Goal: Transaction & Acquisition: Purchase product/service

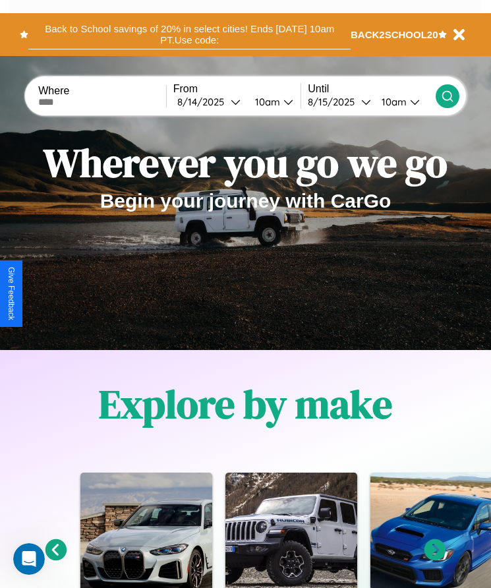
click at [189, 34] on button "Back to School savings of 20% in select cities! Ends 9/1 at 10am PT. Use code:" at bounding box center [189, 35] width 322 height 30
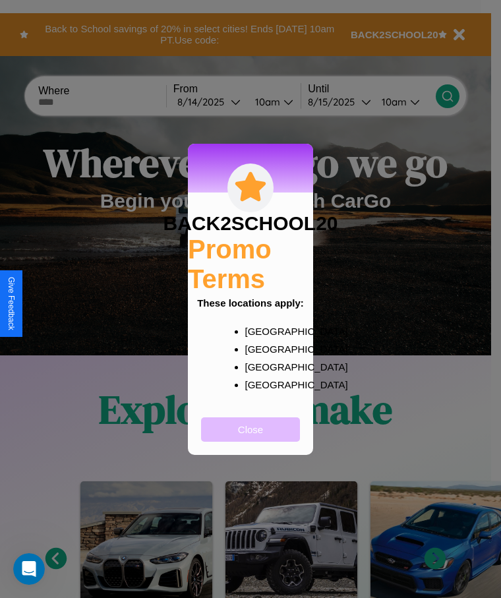
click at [250, 438] on button "Close" at bounding box center [250, 429] width 99 height 24
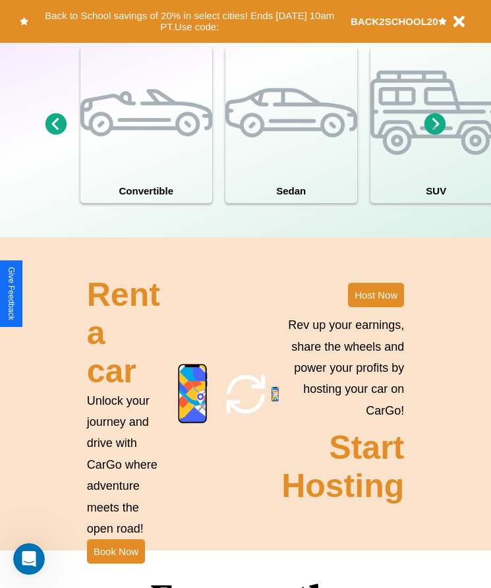
scroll to position [1718, 0]
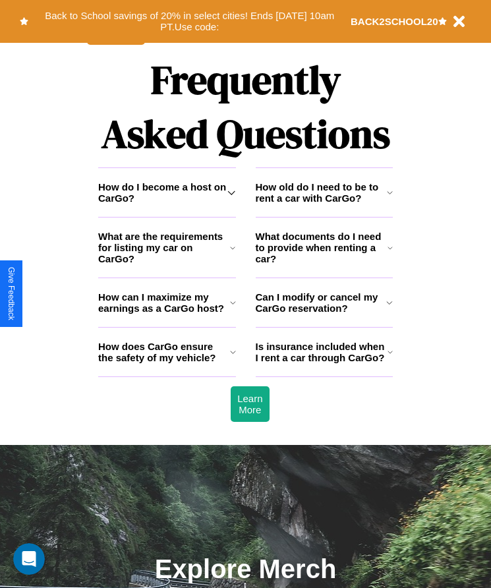
click at [167, 363] on h3 "How does CarGo ensure the safety of my vehicle?" at bounding box center [164, 352] width 132 height 22
click at [167, 204] on h3 "How do I become a host on CarGo?" at bounding box center [162, 192] width 129 height 22
click at [324, 314] on h3 "Can I modify or cancel my CarGo reservation?" at bounding box center [321, 302] width 131 height 22
click at [390, 253] on icon at bounding box center [389, 247] width 5 height 11
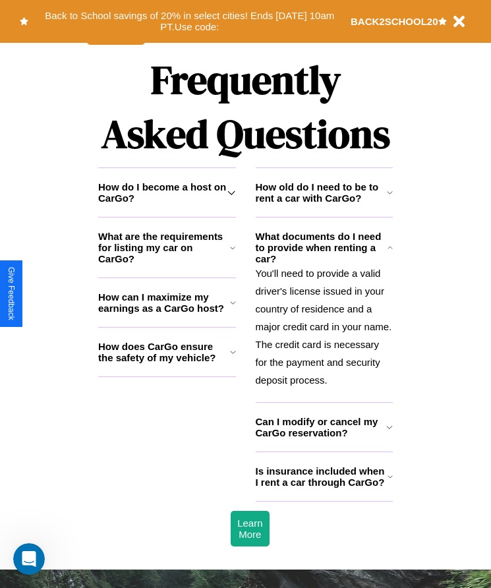
click at [324, 438] on h3 "Can I modify or cancel my CarGo reservation?" at bounding box center [321, 427] width 131 height 22
click at [233, 253] on icon at bounding box center [232, 247] width 5 height 11
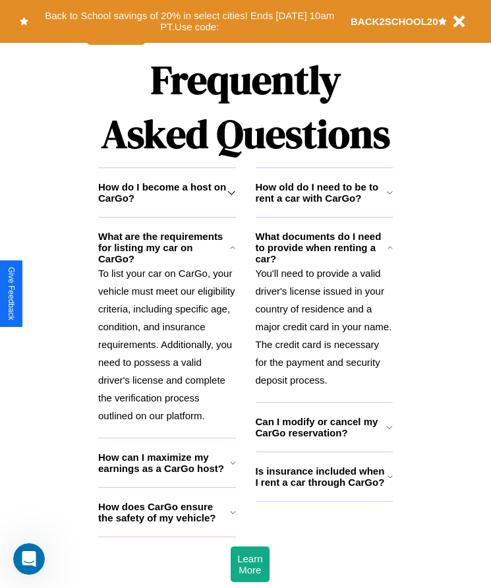
click at [324, 204] on h3 "How old do I need to be to rent a car with CarGo?" at bounding box center [321, 192] width 131 height 22
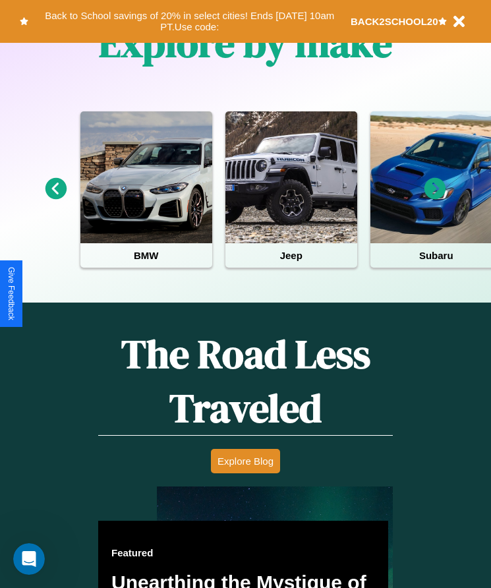
scroll to position [220, 0]
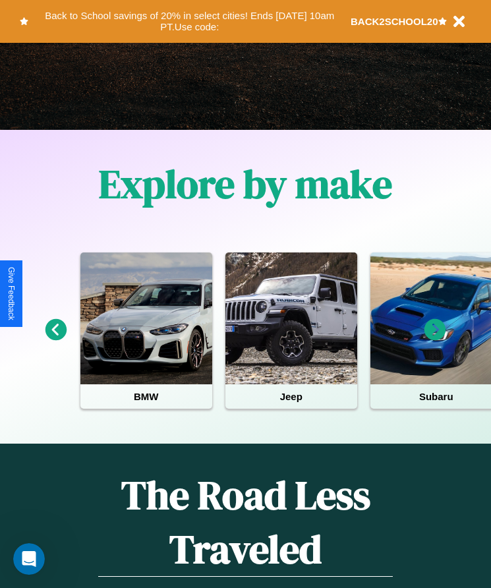
click at [55, 339] on icon at bounding box center [56, 330] width 22 height 22
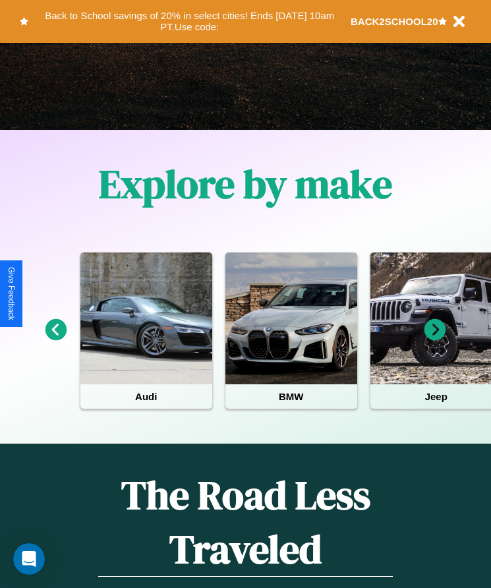
click at [435, 339] on icon at bounding box center [435, 330] width 22 height 22
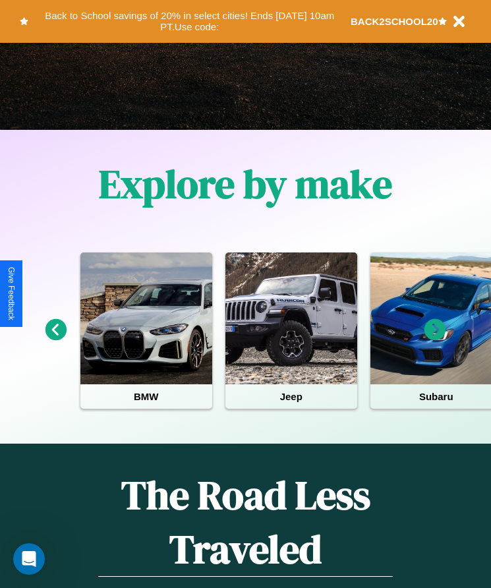
click at [435, 339] on icon at bounding box center [435, 330] width 22 height 22
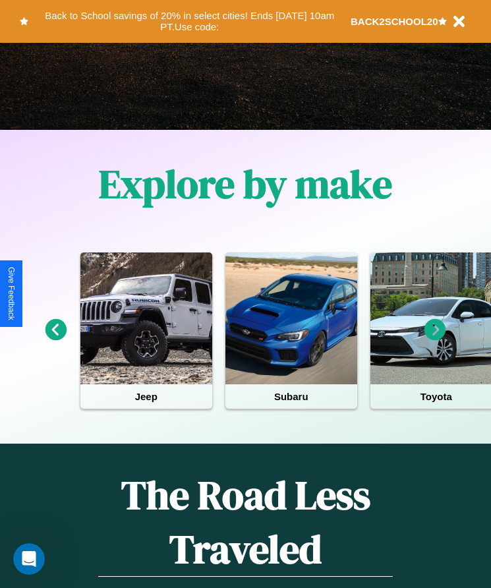
scroll to position [49, 156]
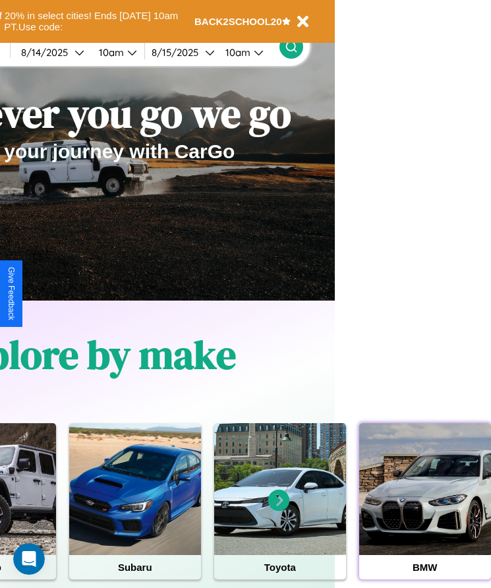
click at [424, 509] on div at bounding box center [425, 489] width 132 height 132
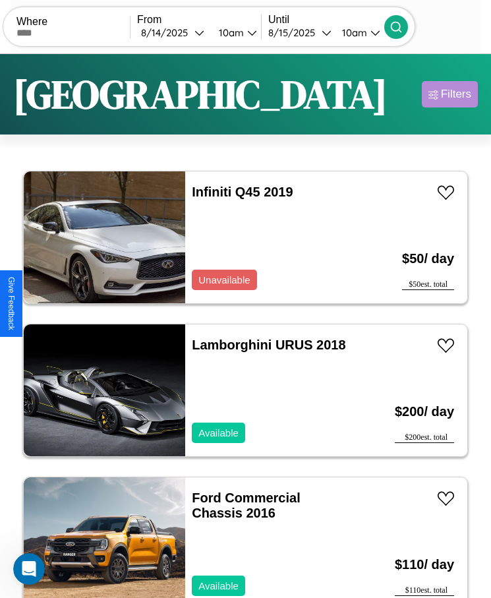
click at [449, 94] on div "Filters" at bounding box center [456, 94] width 30 height 13
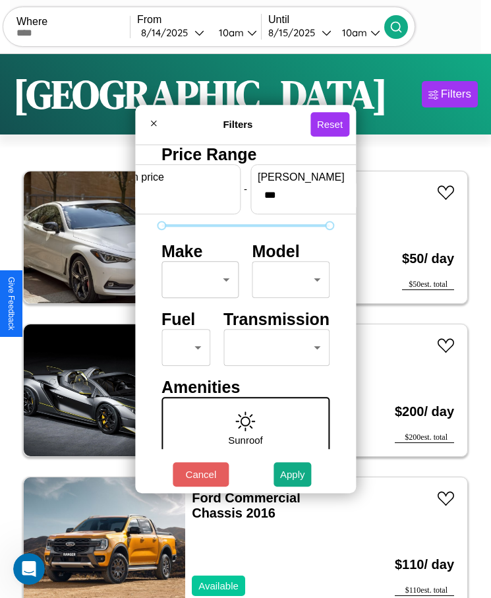
click at [196, 279] on body "CarGo Where From 8 / 14 / 2025 10am Until 8 / 15 / 2025 10am Become a Host Logi…" at bounding box center [245, 315] width 491 height 631
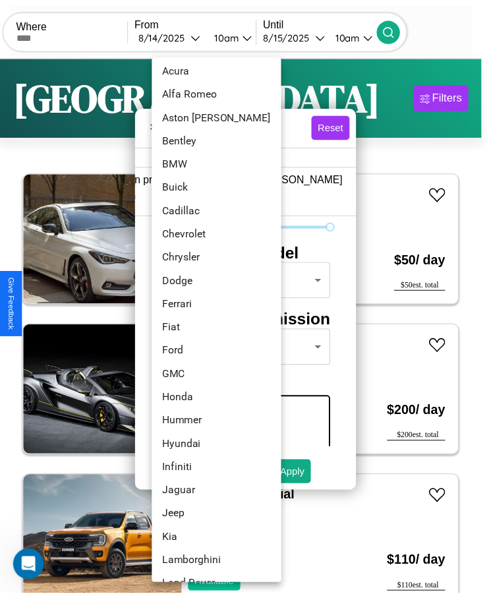
scroll to position [59, 0]
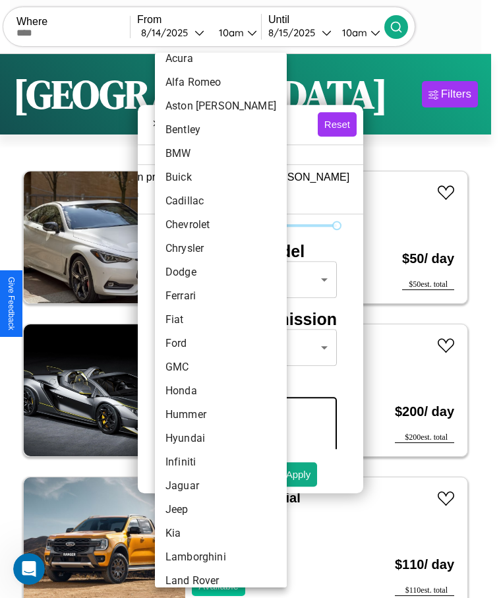
click at [196, 320] on li "Fiat" at bounding box center [221, 320] width 132 height 24
type input "****"
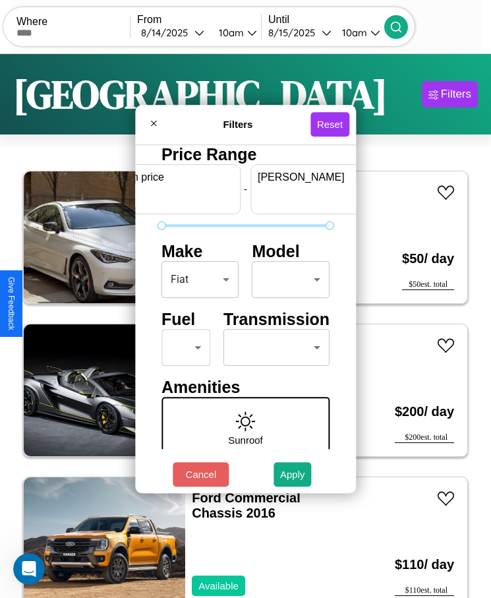
scroll to position [0, 49]
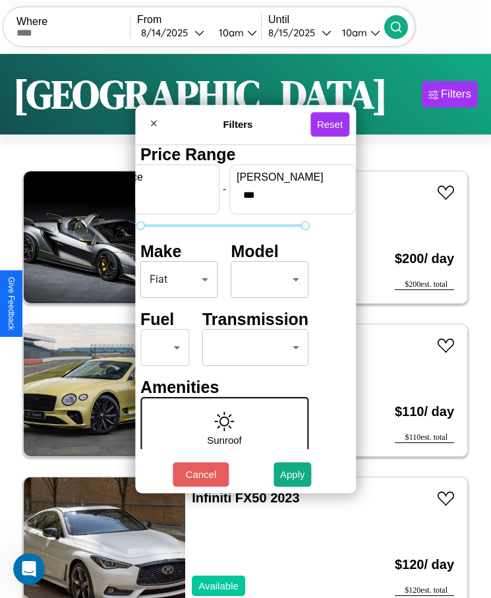
type input "***"
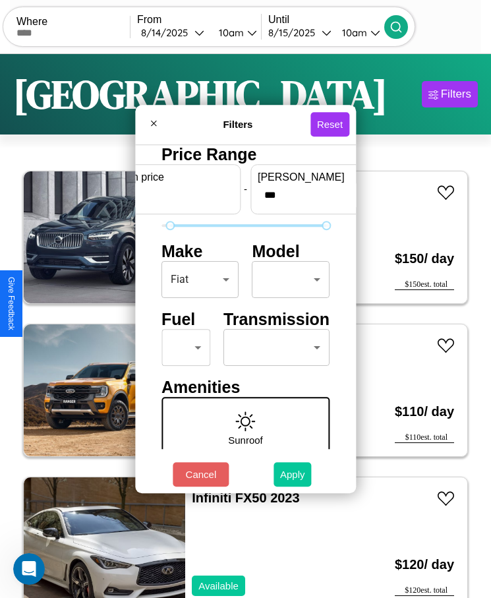
type input "**"
click at [293, 474] on button "Apply" at bounding box center [292, 474] width 38 height 24
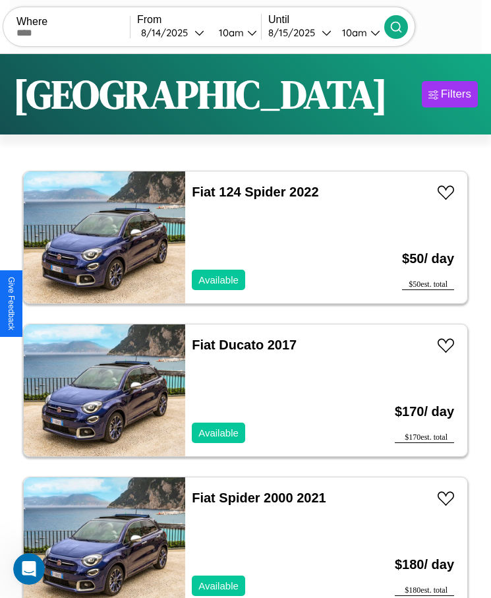
scroll to position [10, 0]
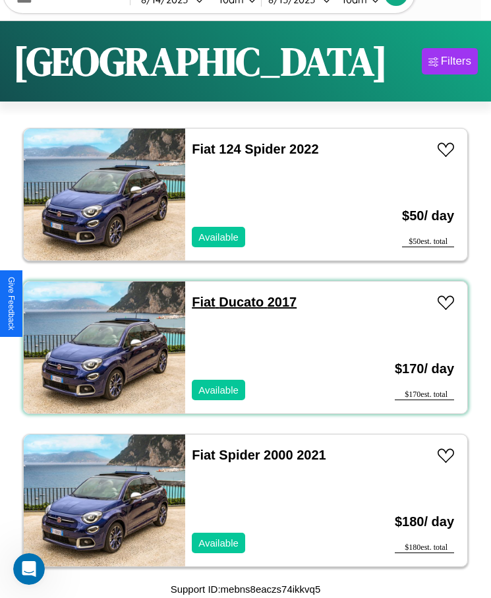
click at [199, 302] on link "Fiat Ducato 2017" at bounding box center [244, 302] width 105 height 14
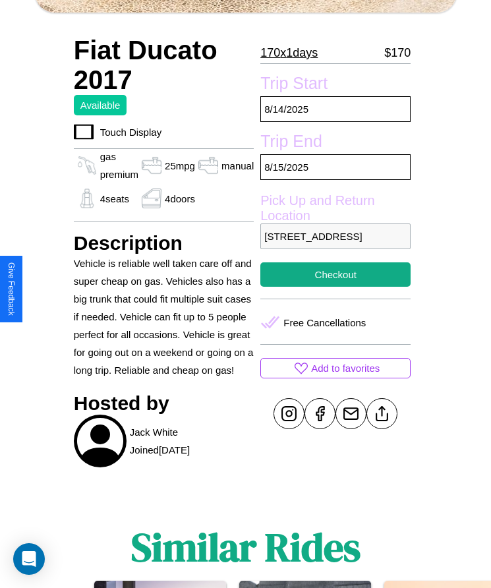
scroll to position [550, 0]
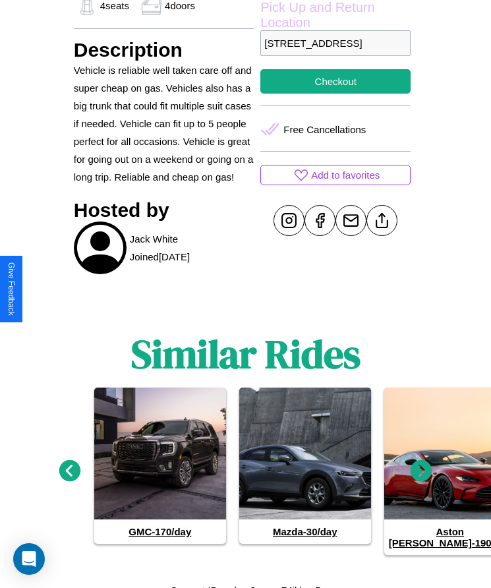
click at [69, 465] on icon at bounding box center [70, 470] width 22 height 22
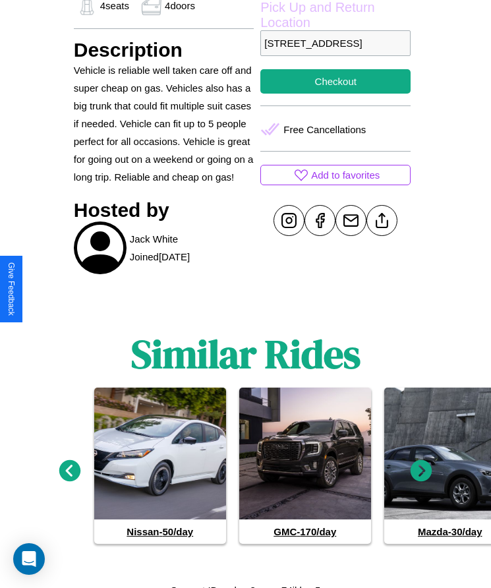
click at [69, 465] on icon at bounding box center [70, 470] width 22 height 22
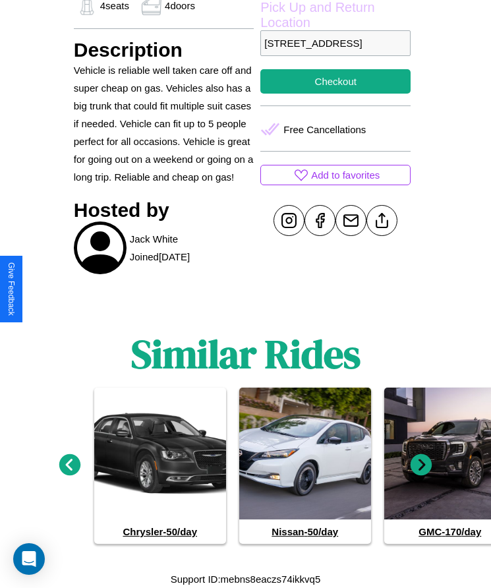
click at [421, 465] on icon at bounding box center [422, 465] width 22 height 22
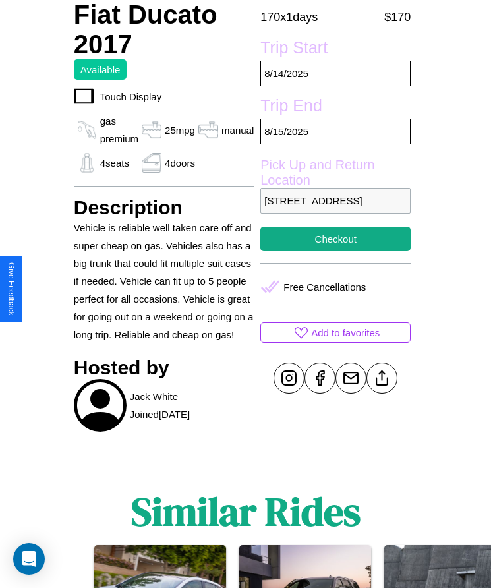
scroll to position [356, 0]
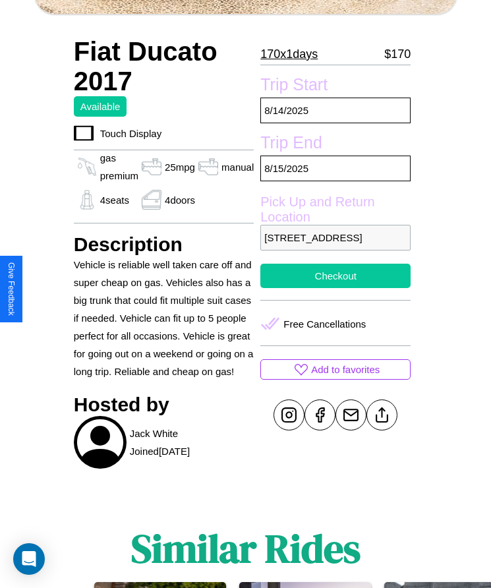
click at [335, 288] on button "Checkout" at bounding box center [335, 276] width 150 height 24
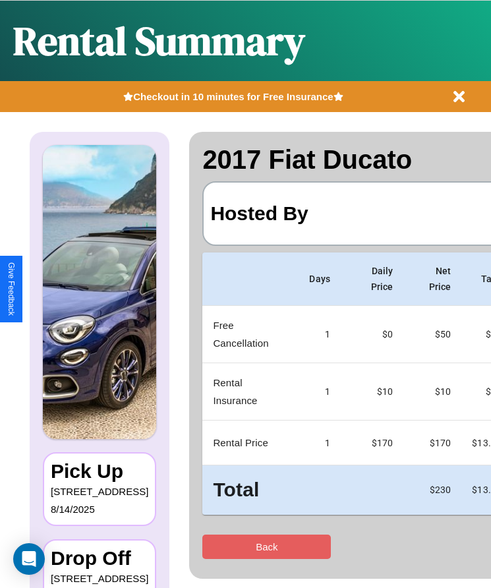
scroll to position [0, 78]
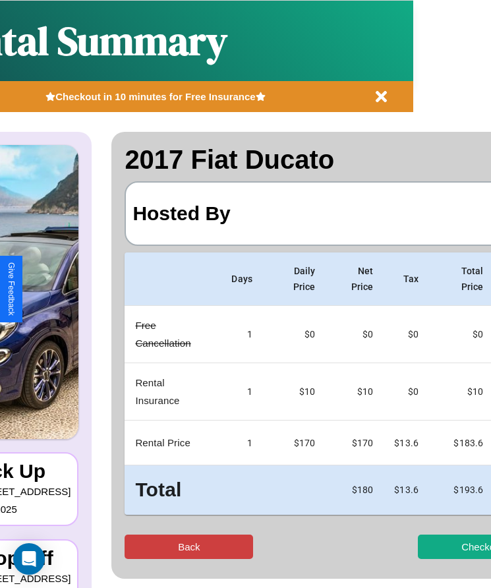
click at [137, 546] on button "Back" at bounding box center [189, 546] width 128 height 24
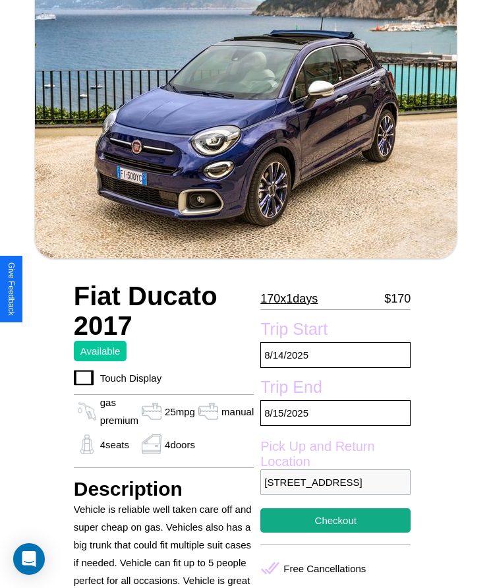
scroll to position [495, 0]
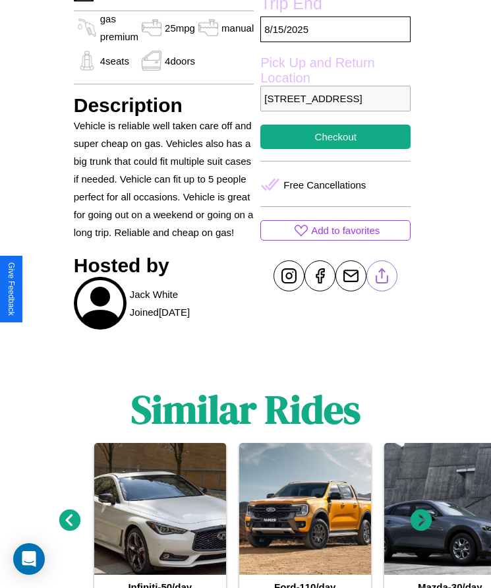
click at [382, 278] on line at bounding box center [382, 273] width 0 height 9
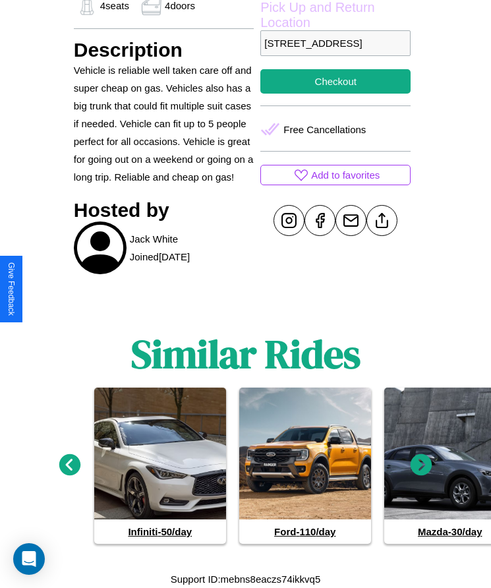
click at [421, 465] on icon at bounding box center [422, 465] width 22 height 22
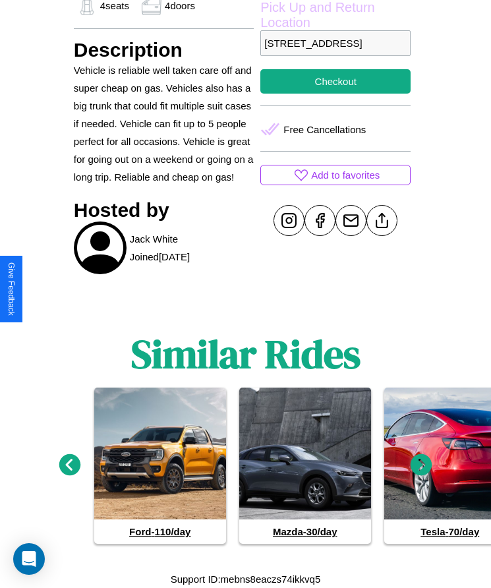
click at [69, 465] on icon at bounding box center [70, 465] width 22 height 22
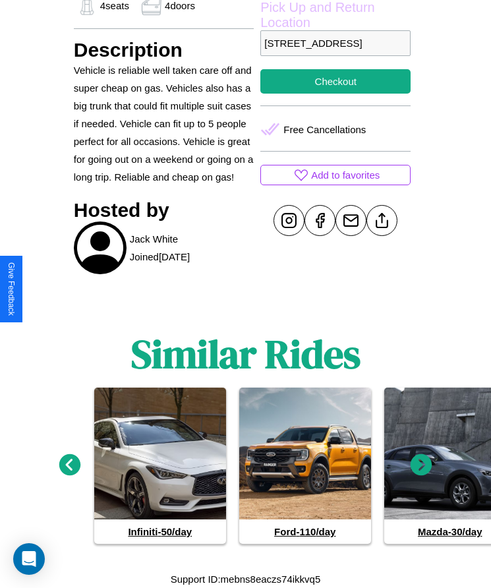
click at [421, 465] on icon at bounding box center [422, 465] width 22 height 22
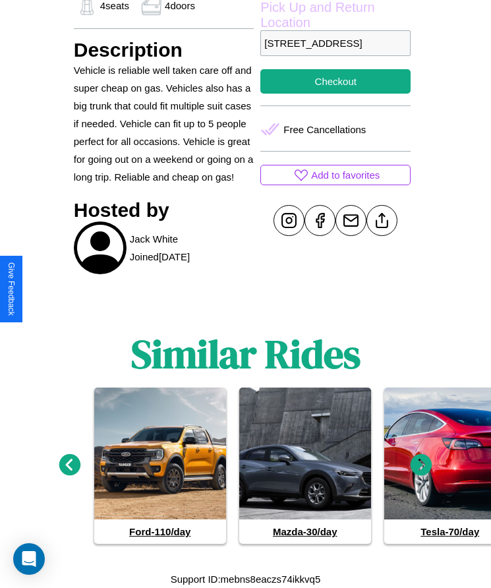
click at [69, 465] on icon at bounding box center [70, 465] width 22 height 22
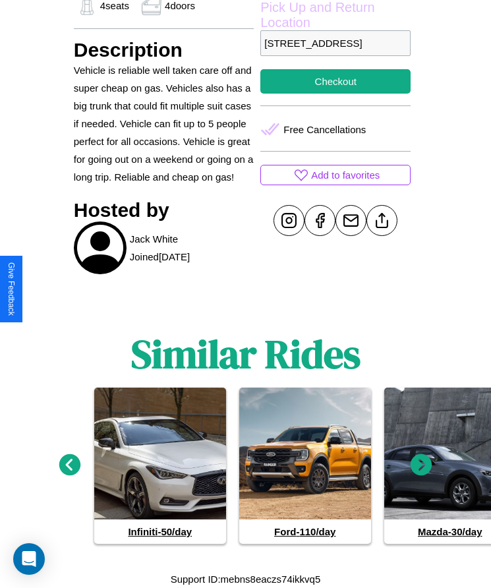
click at [421, 465] on icon at bounding box center [422, 465] width 22 height 22
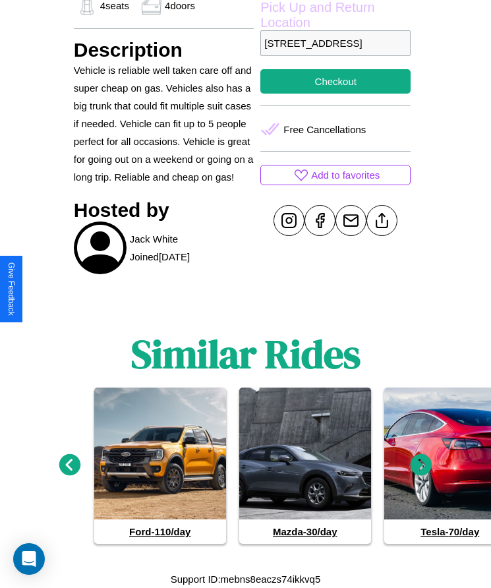
scroll to position [356, 0]
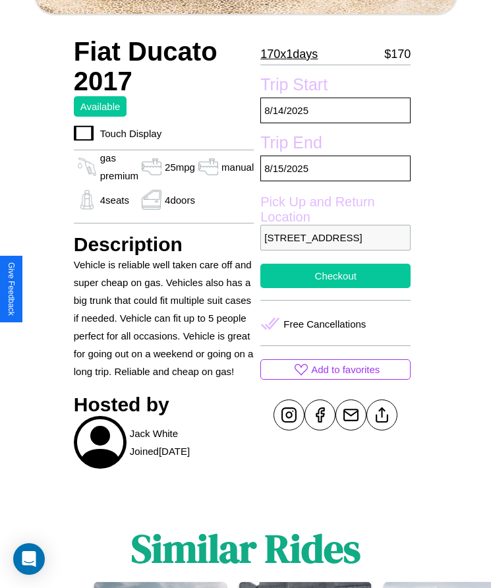
click at [335, 288] on button "Checkout" at bounding box center [335, 276] width 150 height 24
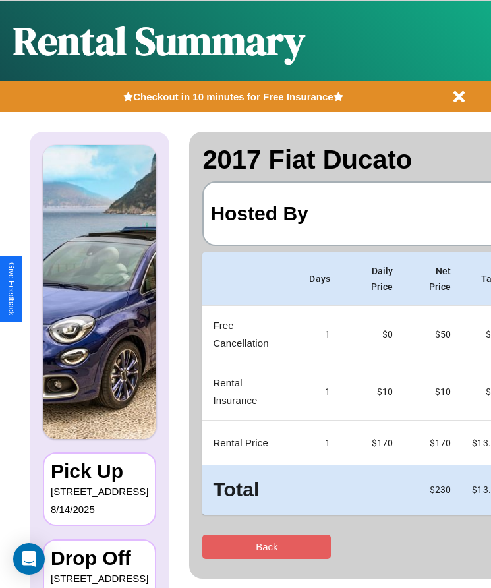
scroll to position [0, 78]
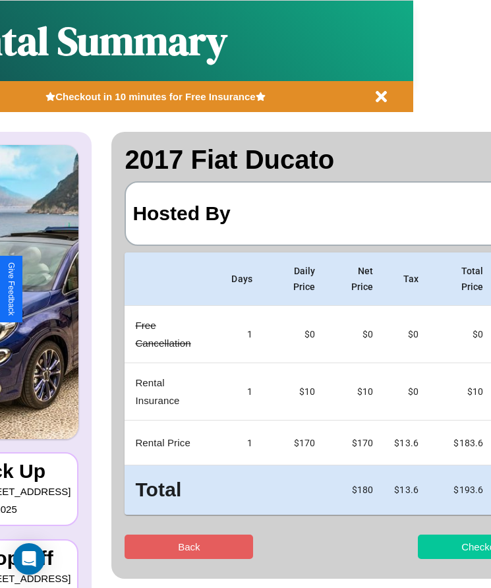
click at [430, 546] on button "Checkout" at bounding box center [482, 546] width 128 height 24
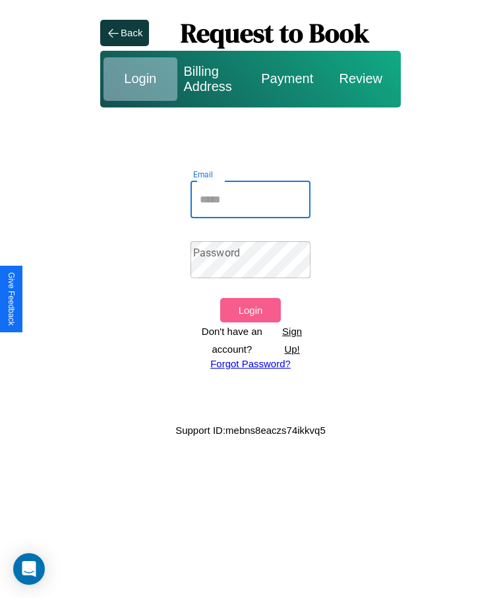
click at [250, 199] on input "Email" at bounding box center [250, 199] width 120 height 37
type input "**********"
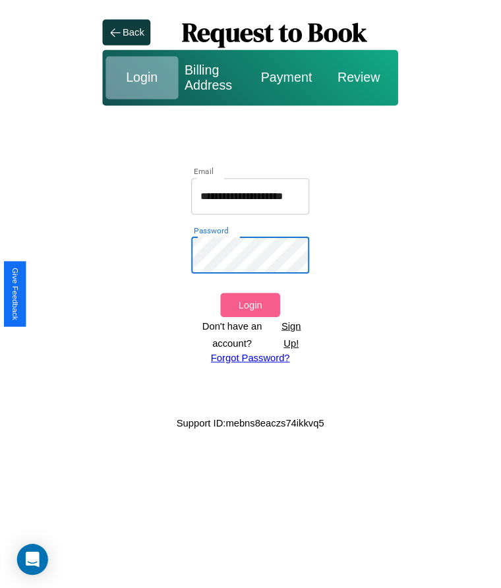
scroll to position [0, 0]
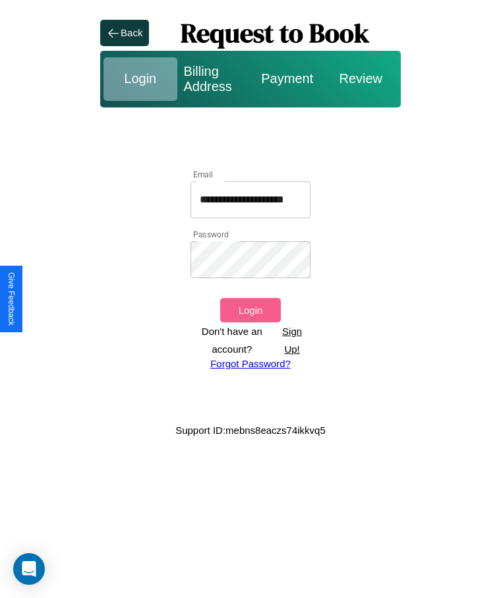
click at [250, 310] on button "Login" at bounding box center [250, 310] width 60 height 24
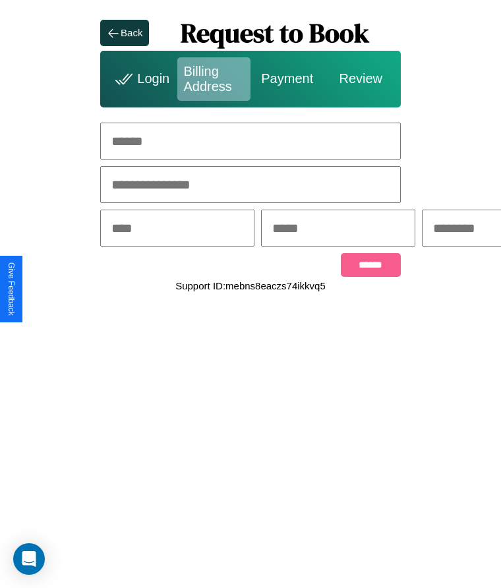
click at [250, 141] on input "text" at bounding box center [250, 141] width 300 height 37
type input "**********"
click at [198, 229] on input "text" at bounding box center [177, 228] width 154 height 37
type input "********"
click at [402, 229] on input "text" at bounding box center [338, 228] width 154 height 37
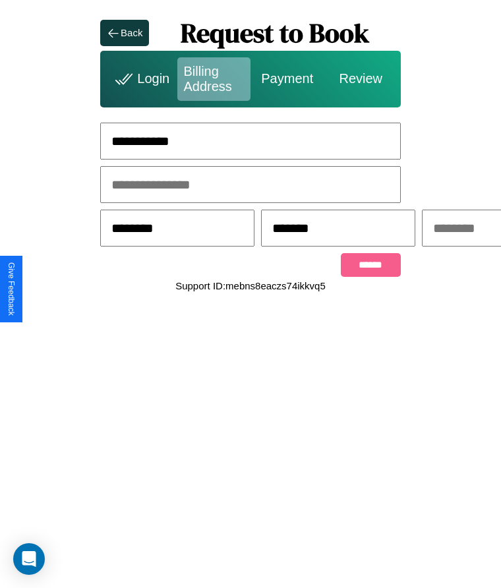
scroll to position [0, 204]
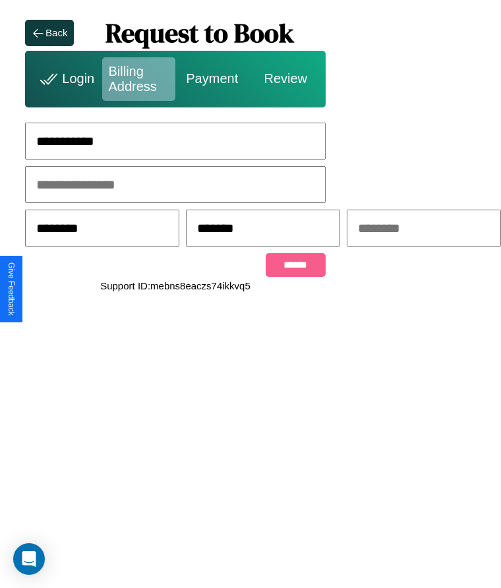
type input "*******"
click at [402, 229] on input "text" at bounding box center [424, 228] width 154 height 37
type input "*****"
click at [266, 267] on input "******" at bounding box center [296, 265] width 60 height 24
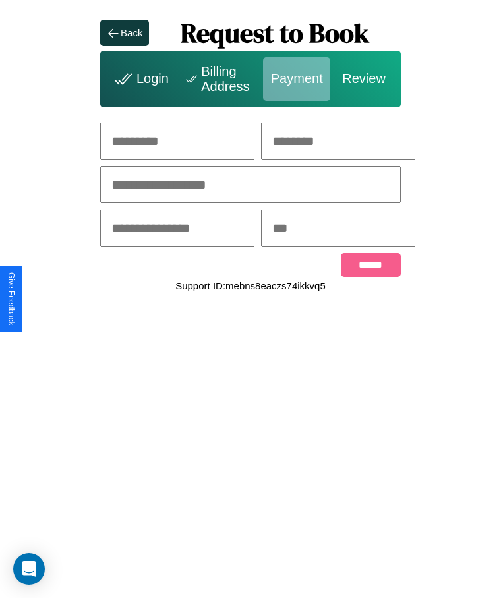
click at [198, 141] on input "text" at bounding box center [177, 141] width 154 height 37
type input "******"
click at [402, 141] on input "text" at bounding box center [338, 141] width 154 height 37
type input "*****"
click at [250, 185] on input "text" at bounding box center [250, 184] width 300 height 37
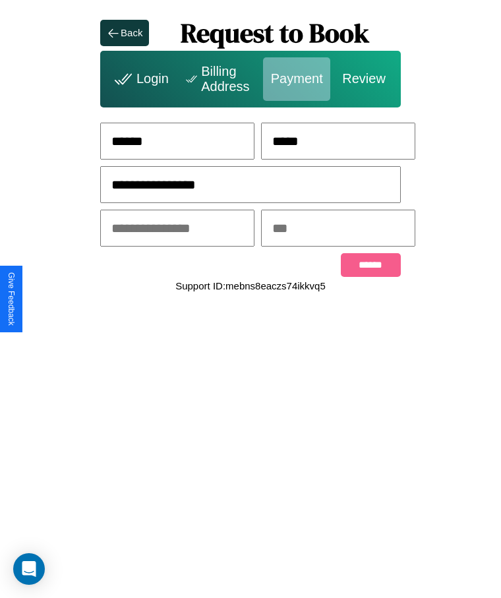
type input "**********"
click at [198, 229] on input "text" at bounding box center [177, 228] width 154 height 37
type input "*****"
click at [402, 229] on input "text" at bounding box center [338, 228] width 154 height 37
type input "***"
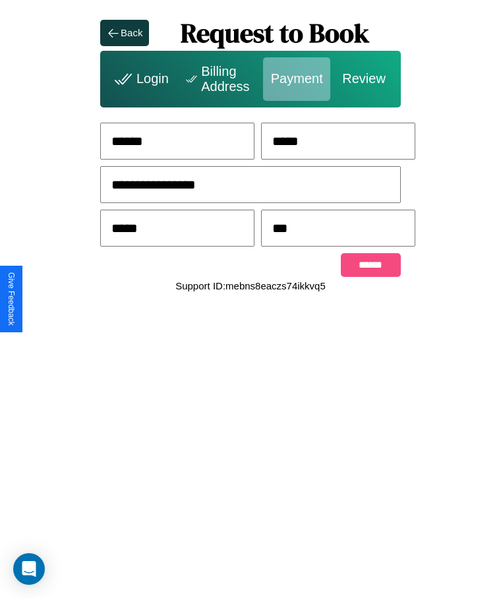
click at [370, 267] on input "******" at bounding box center [371, 265] width 60 height 24
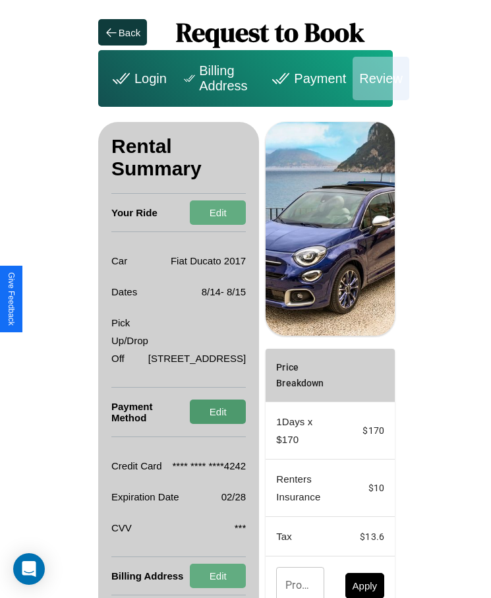
click at [214, 411] on button "Edit" at bounding box center [218, 411] width 56 height 24
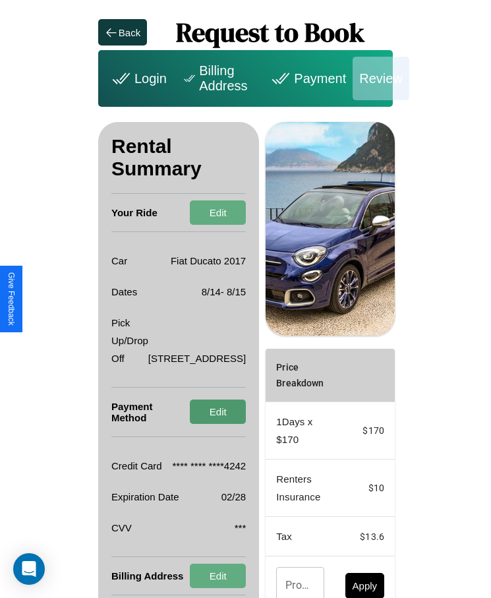
click at [214, 411] on button "Edit" at bounding box center [218, 411] width 56 height 24
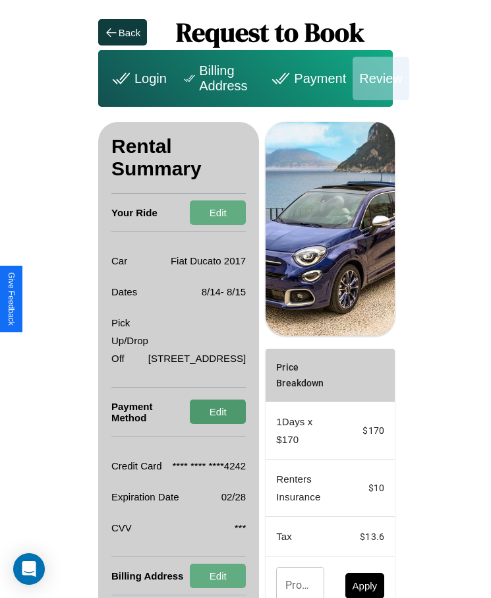
click at [214, 411] on button "Edit" at bounding box center [218, 411] width 56 height 24
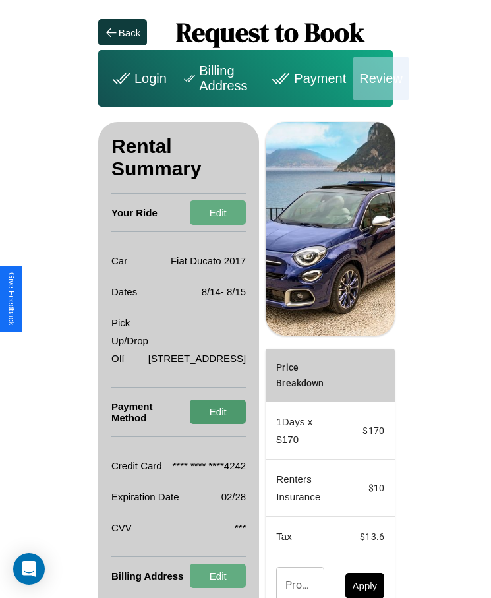
click at [214, 411] on button "Edit" at bounding box center [218, 411] width 56 height 24
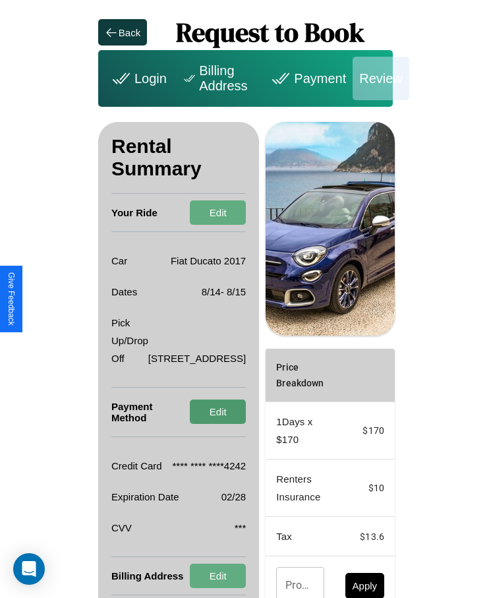
click at [214, 411] on button "Edit" at bounding box center [218, 411] width 56 height 24
